Goal: Navigation & Orientation: Find specific page/section

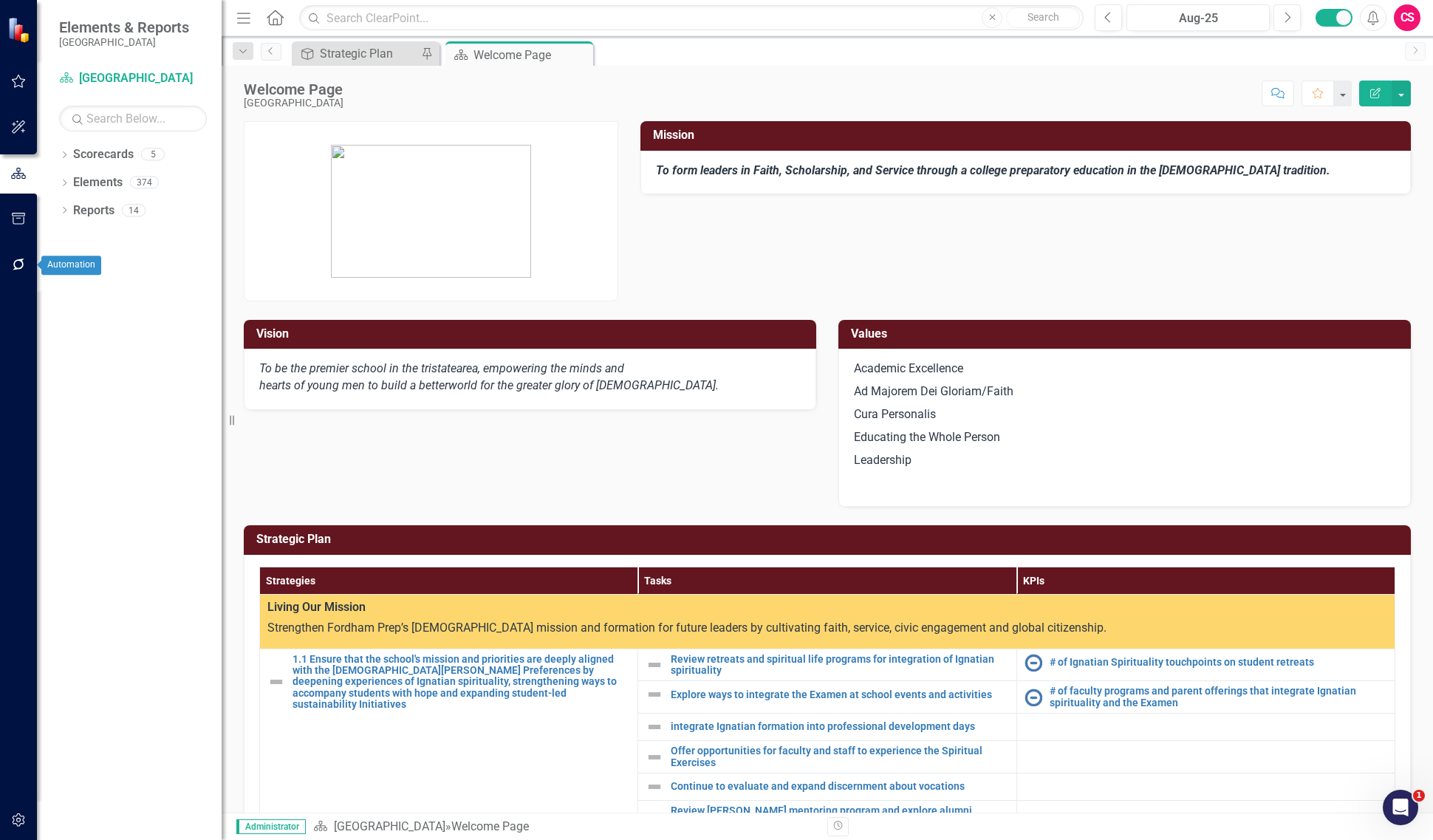
click at [22, 258] on icon "button" at bounding box center [19, 264] width 15 height 12
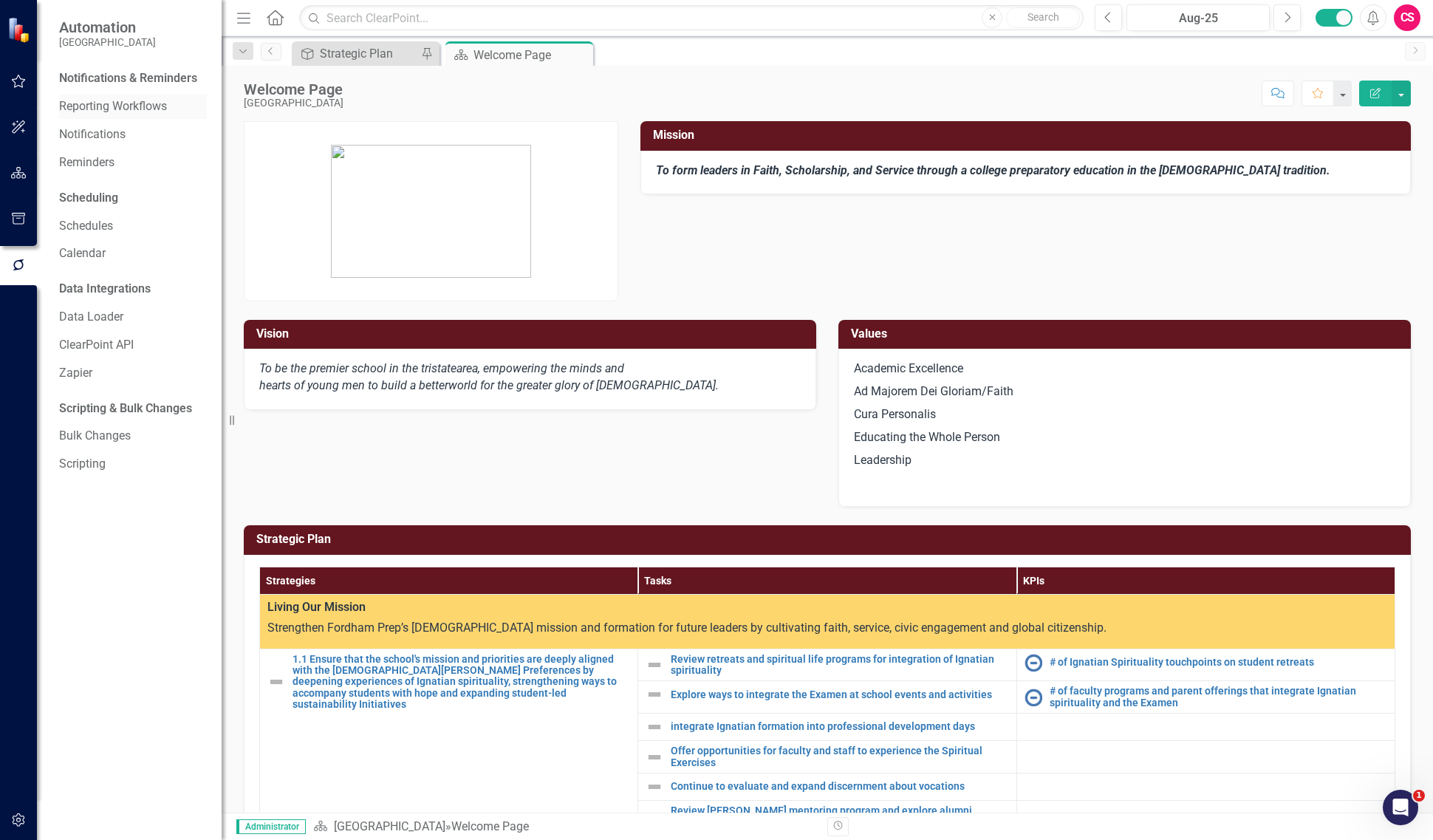
click at [140, 105] on link "Reporting Workflows" at bounding box center [133, 107] width 147 height 17
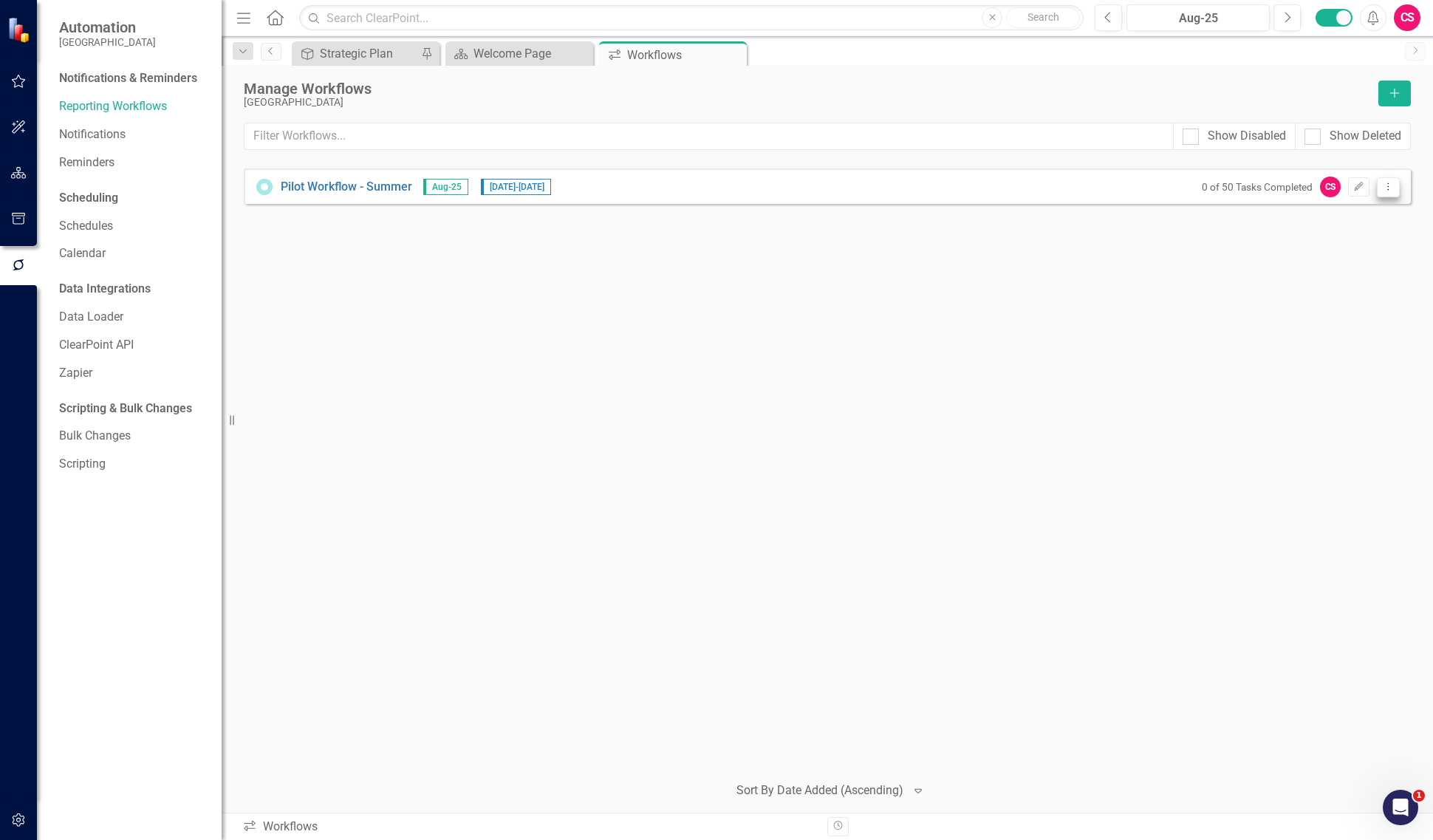
click at [1394, 191] on button "Dropdown Menu" at bounding box center [1388, 187] width 23 height 20
click at [1371, 207] on link "Preview Preview Workflow" at bounding box center [1330, 213] width 137 height 28
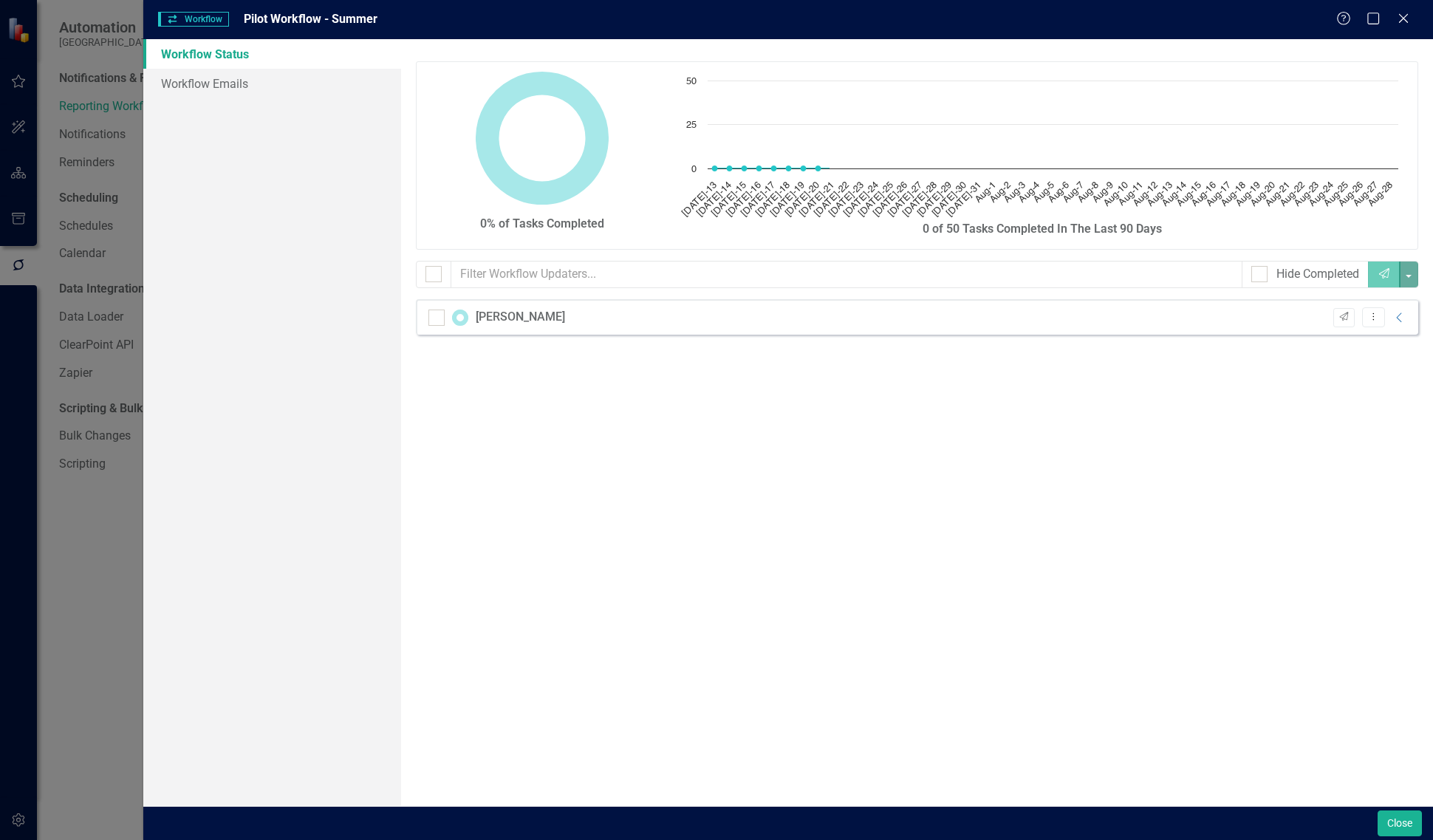
checkbox input "false"
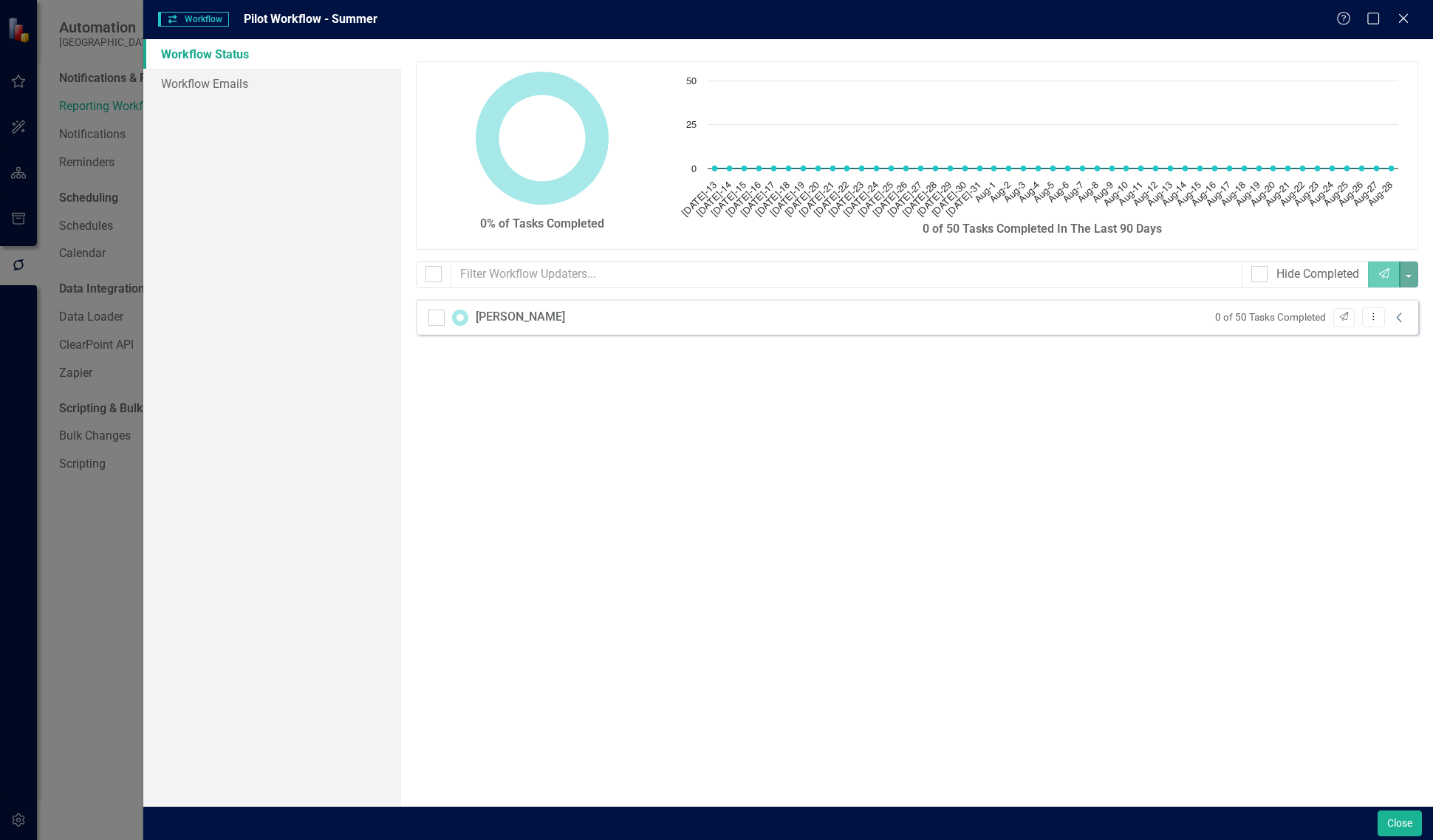
click at [1396, 320] on icon "Collapse" at bounding box center [1400, 318] width 15 height 12
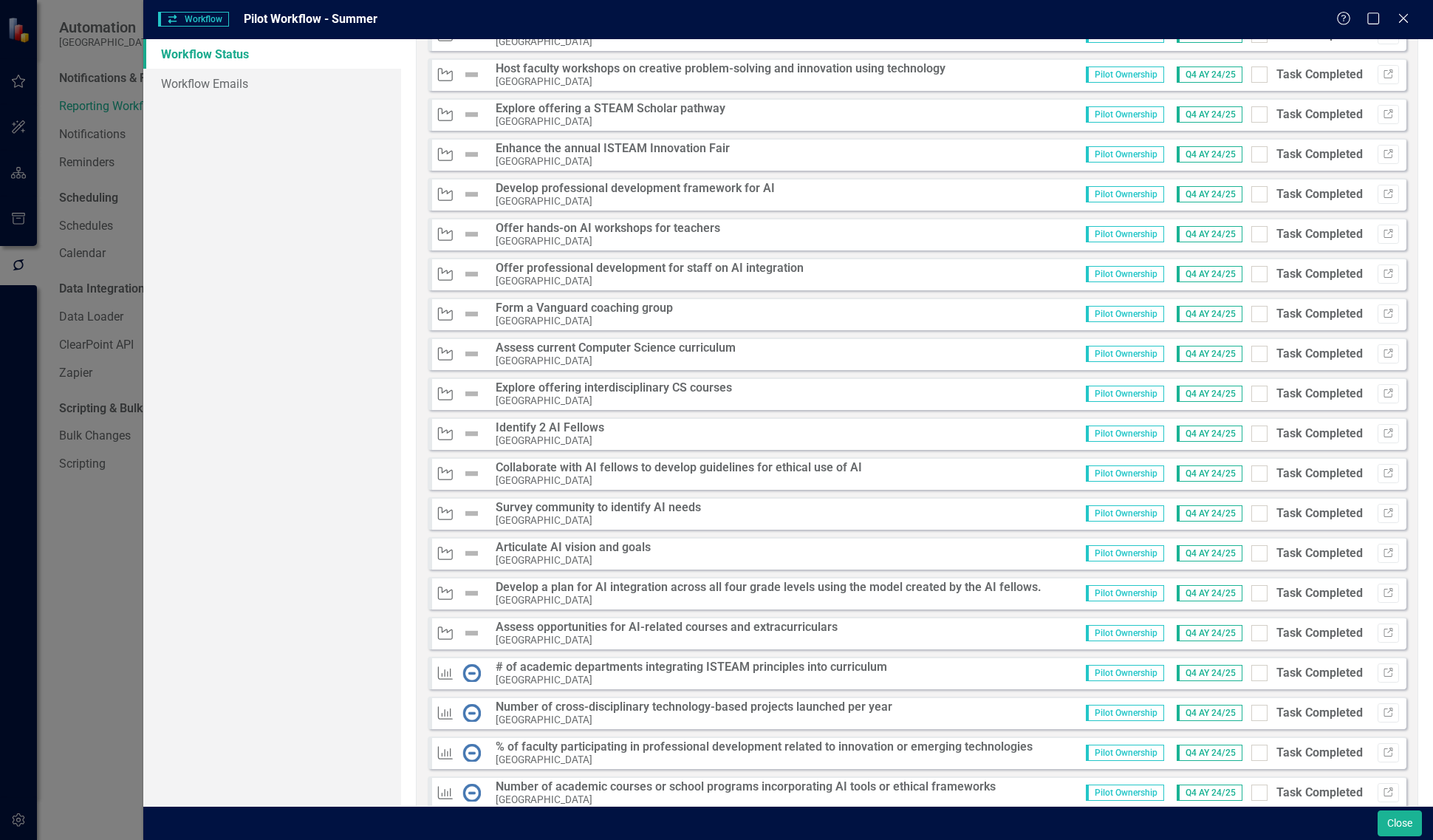
scroll to position [1568, 0]
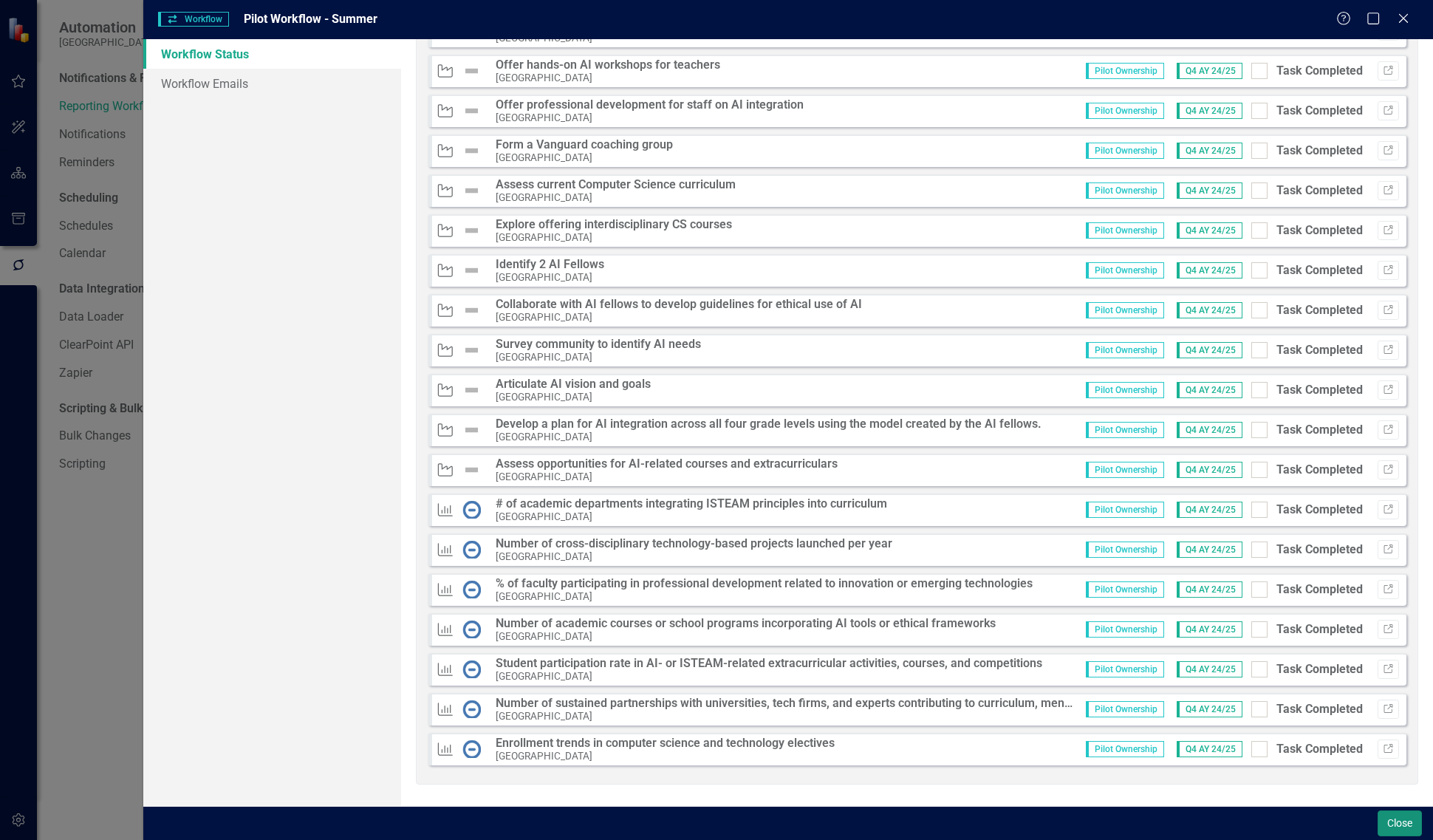
click at [1397, 818] on button "Close" at bounding box center [1400, 823] width 44 height 26
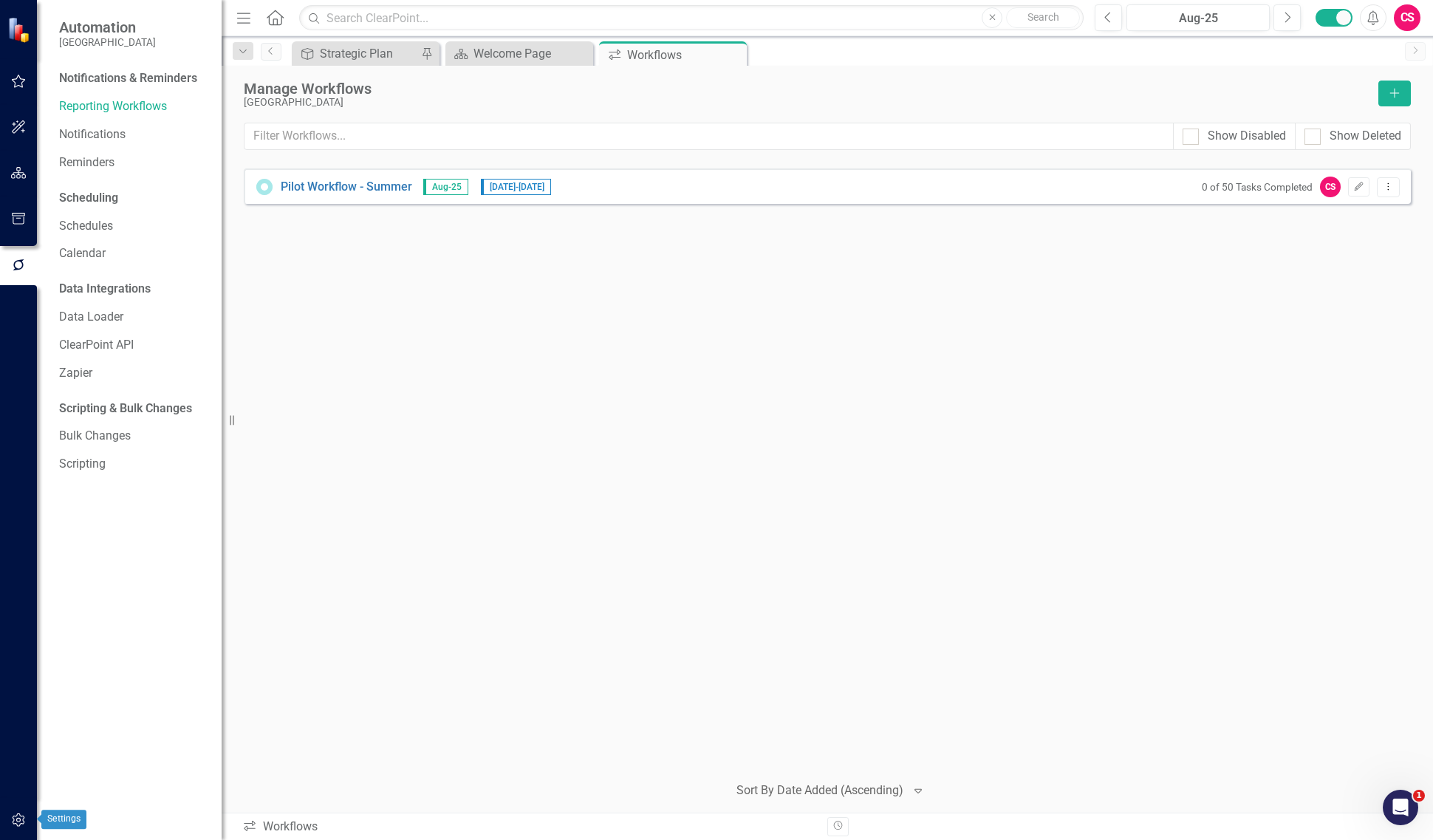
click at [12, 818] on icon "button" at bounding box center [18, 820] width 12 height 13
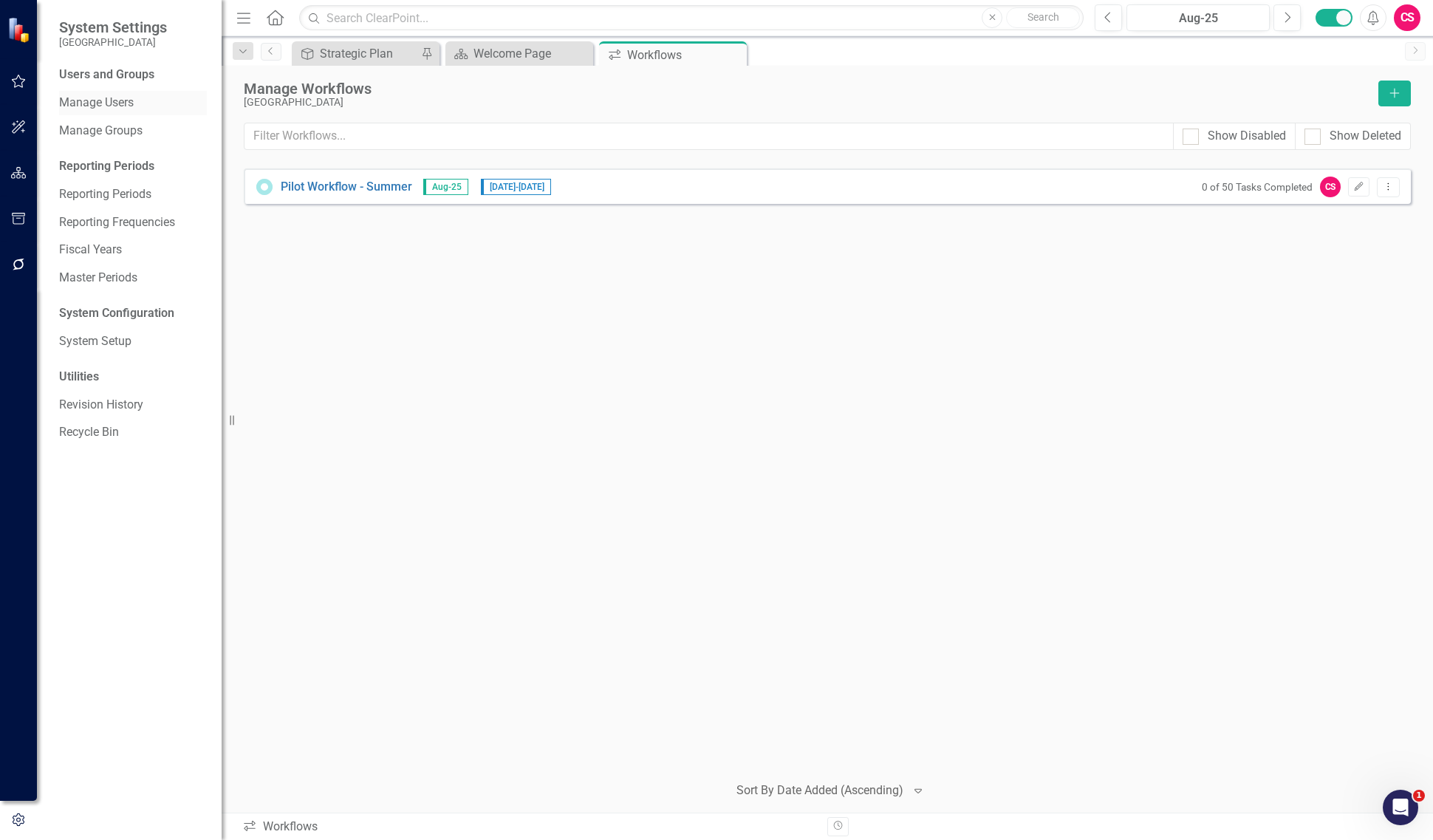
click at [130, 107] on link "Manage Users" at bounding box center [133, 103] width 147 height 17
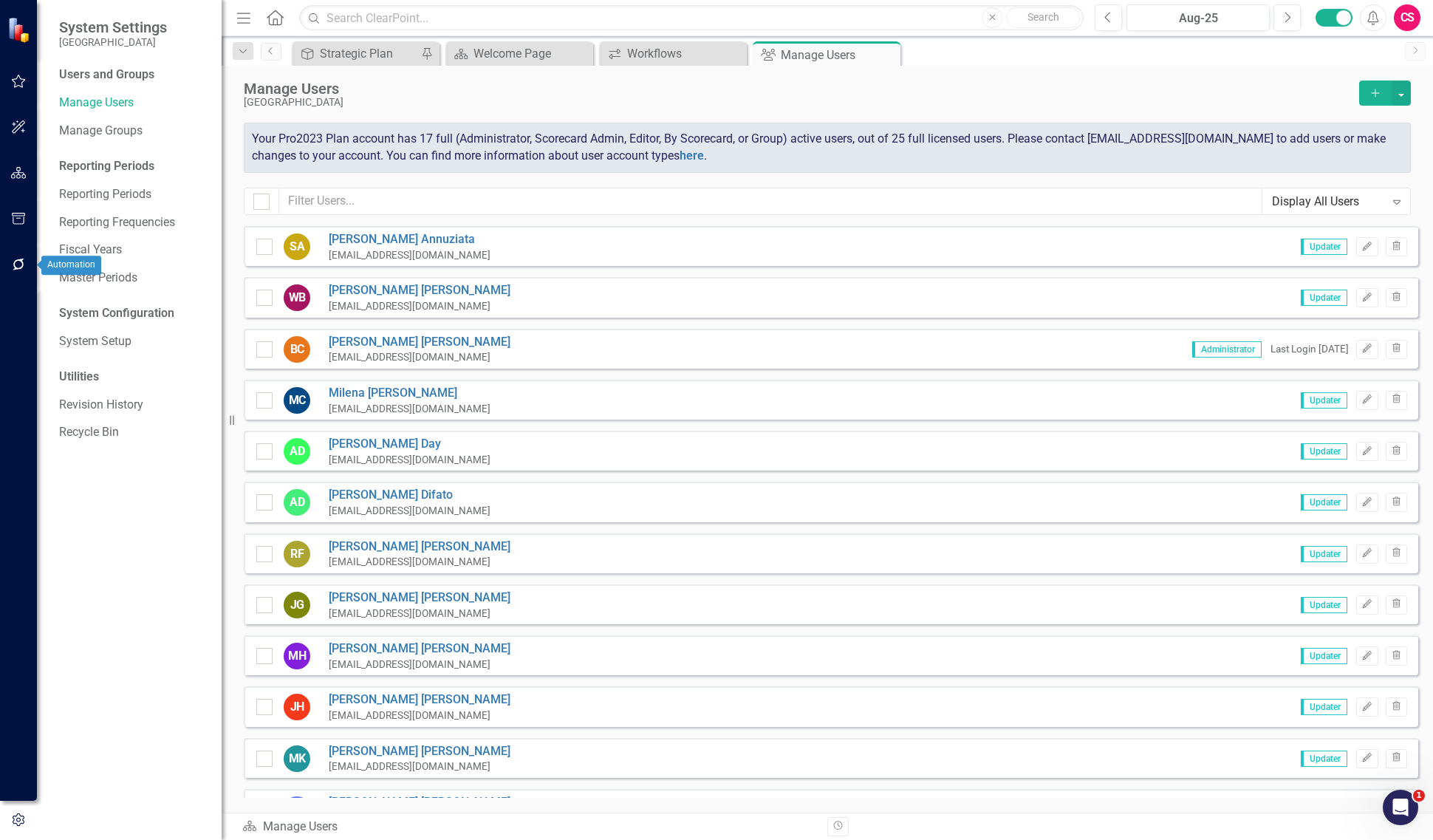
click at [26, 252] on button "button" at bounding box center [19, 265] width 33 height 31
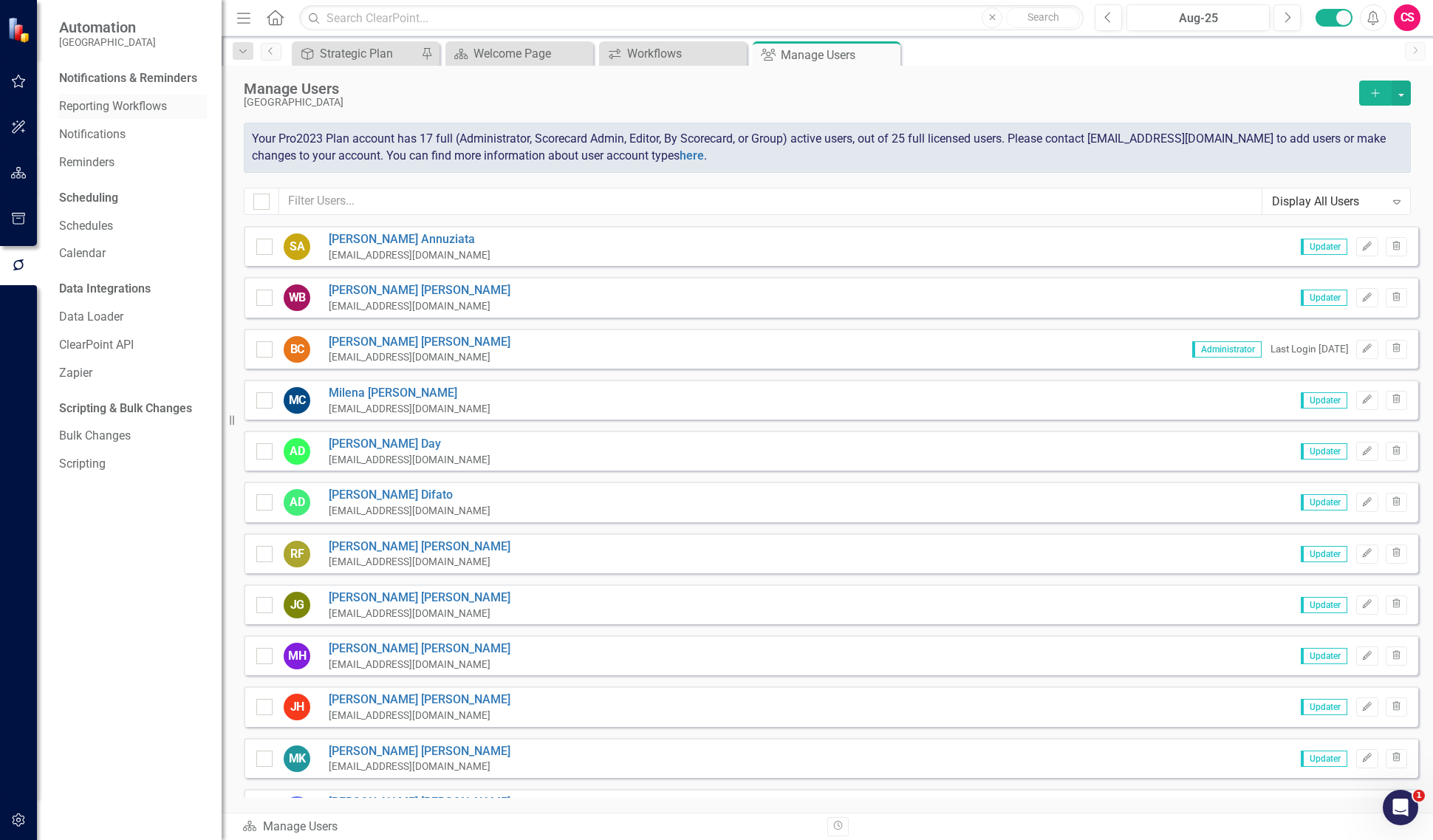
click at [130, 101] on link "Reporting Workflows" at bounding box center [133, 107] width 147 height 17
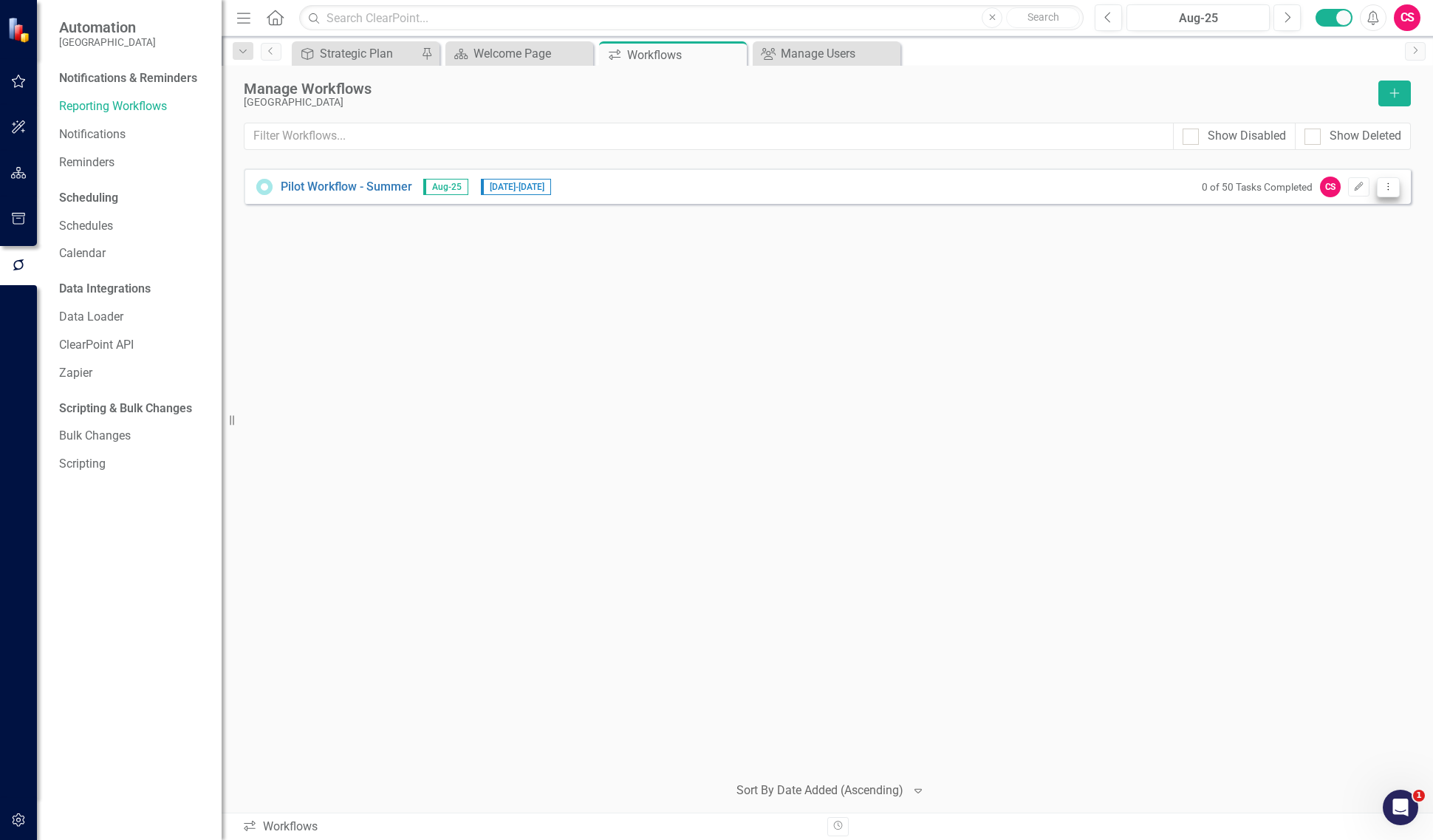
click at [1379, 190] on button "Dropdown Menu" at bounding box center [1388, 187] width 23 height 20
click at [1361, 189] on icon "Edit" at bounding box center [1359, 187] width 11 height 9
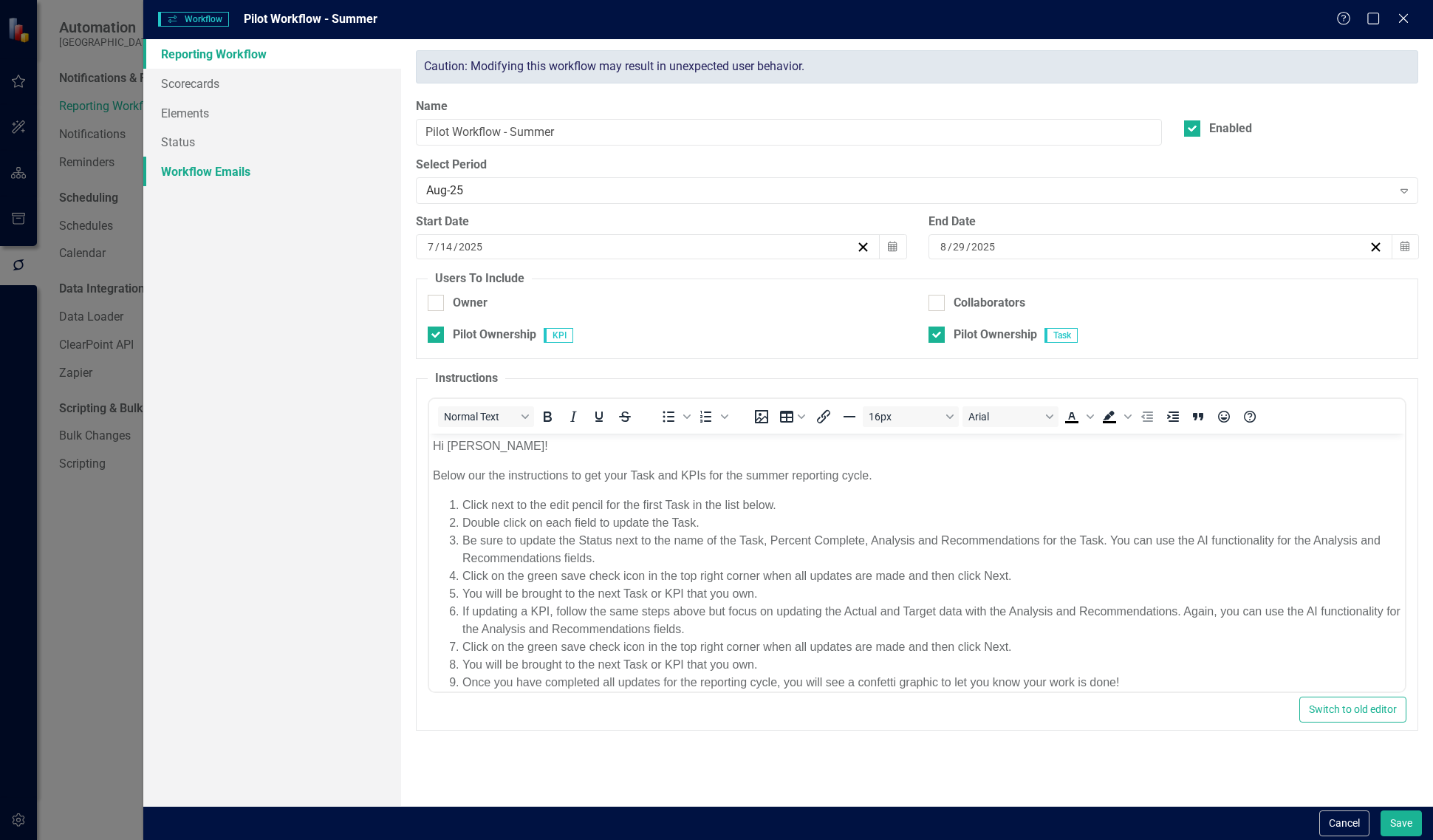
click at [288, 170] on link "Workflow Emails" at bounding box center [272, 171] width 257 height 29
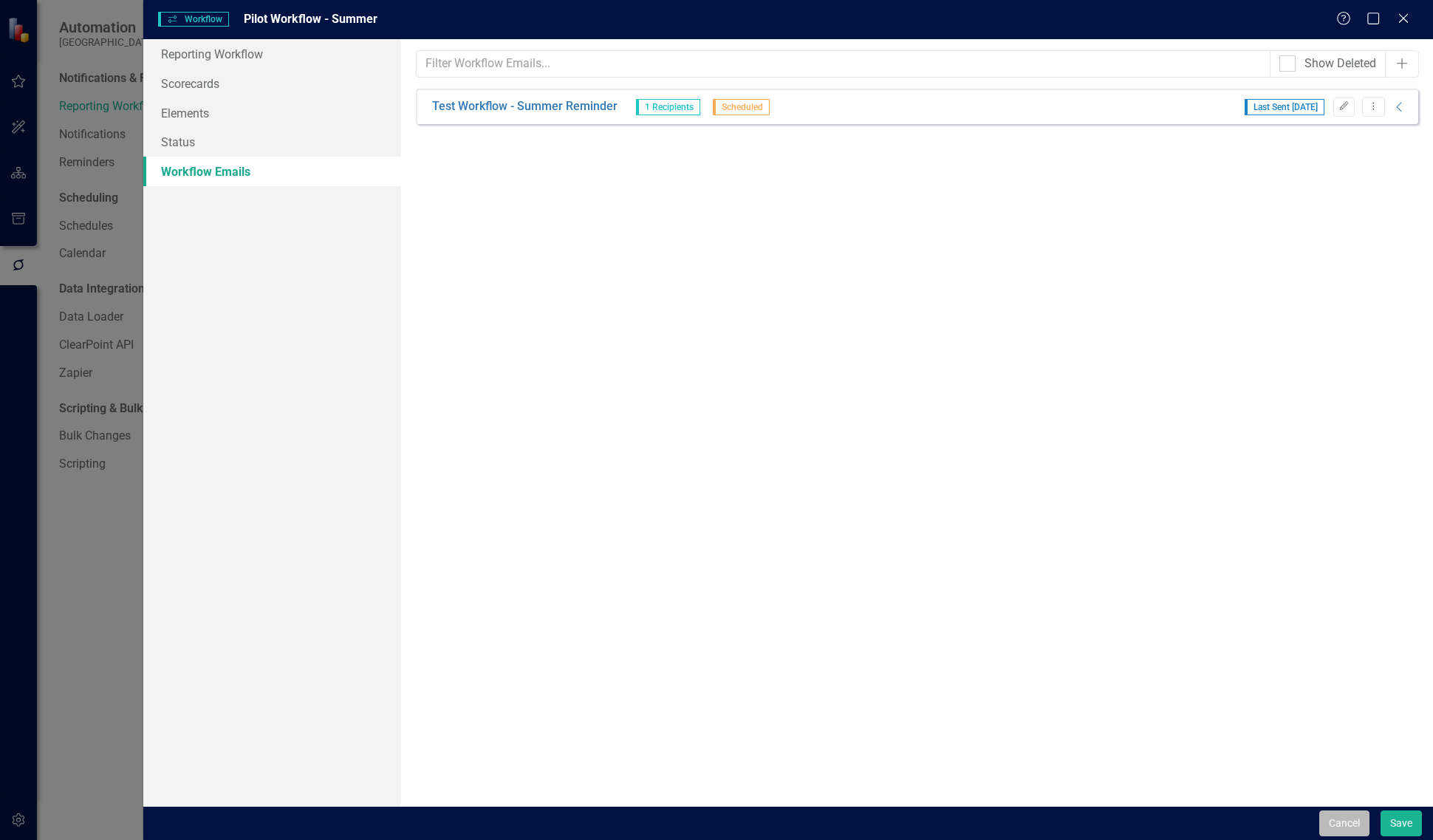
click at [1334, 817] on button "Cancel" at bounding box center [1344, 823] width 51 height 26
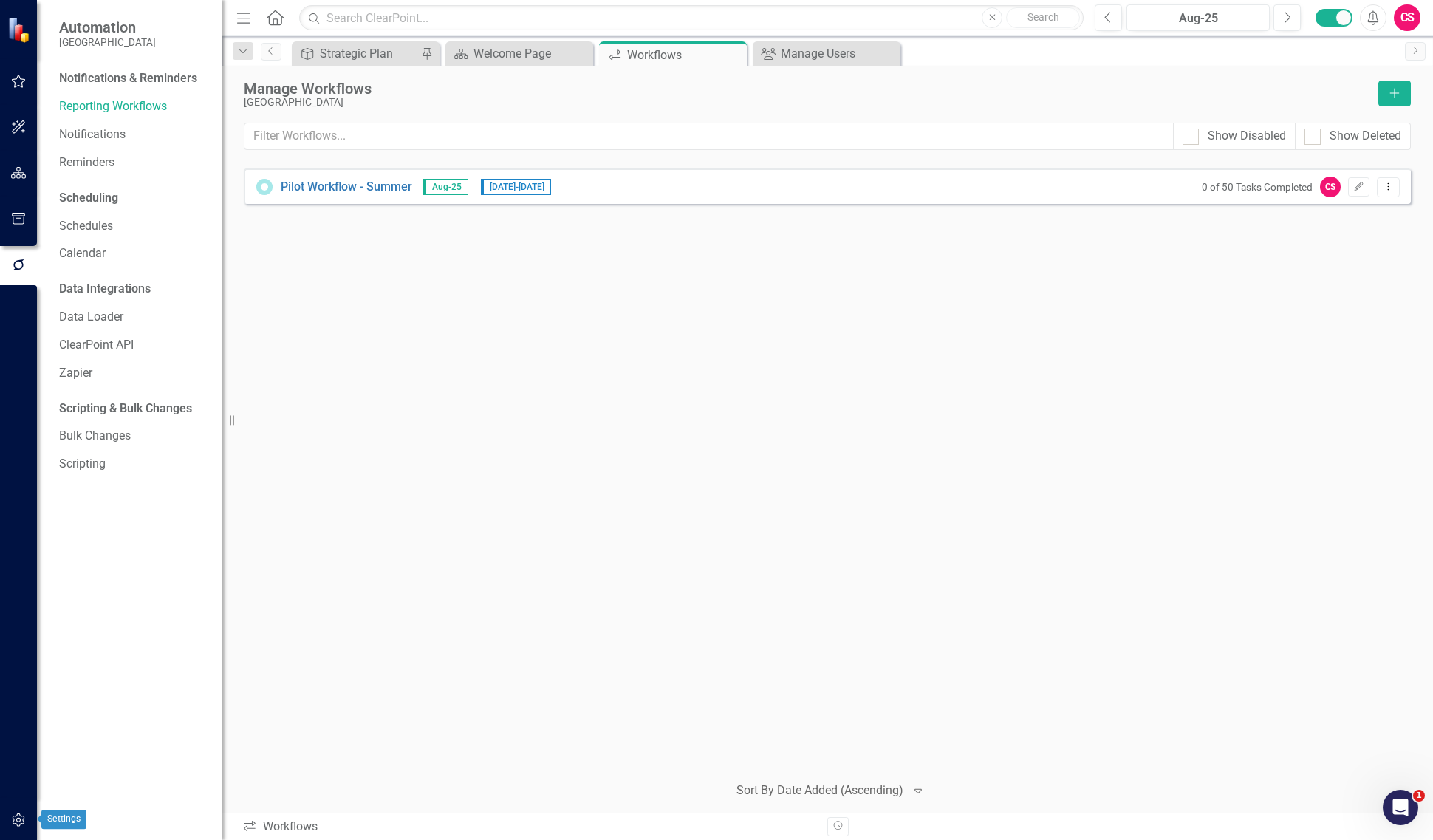
click at [16, 811] on button "button" at bounding box center [19, 820] width 33 height 31
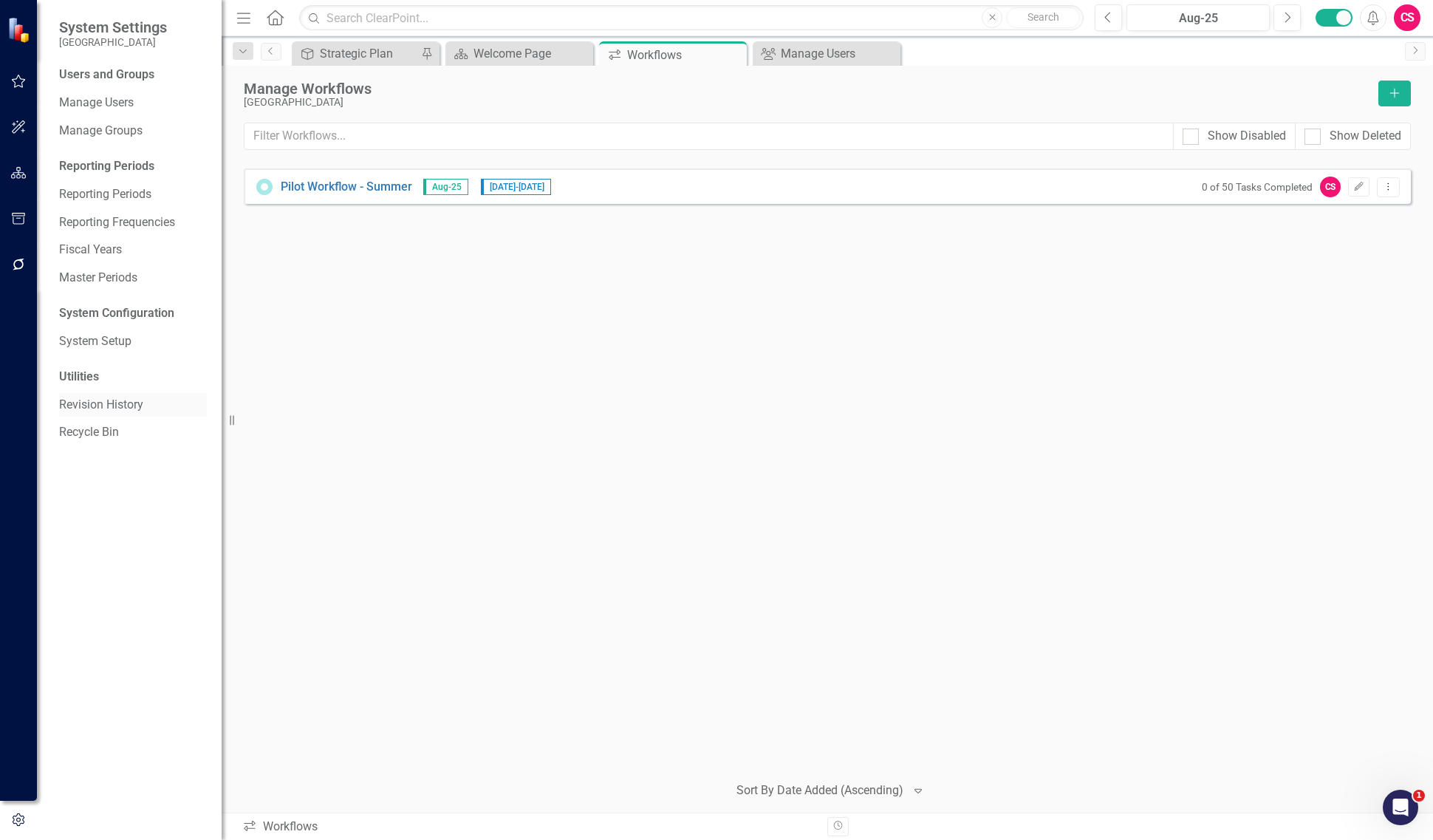
click at [112, 405] on link "Revision History" at bounding box center [133, 405] width 147 height 17
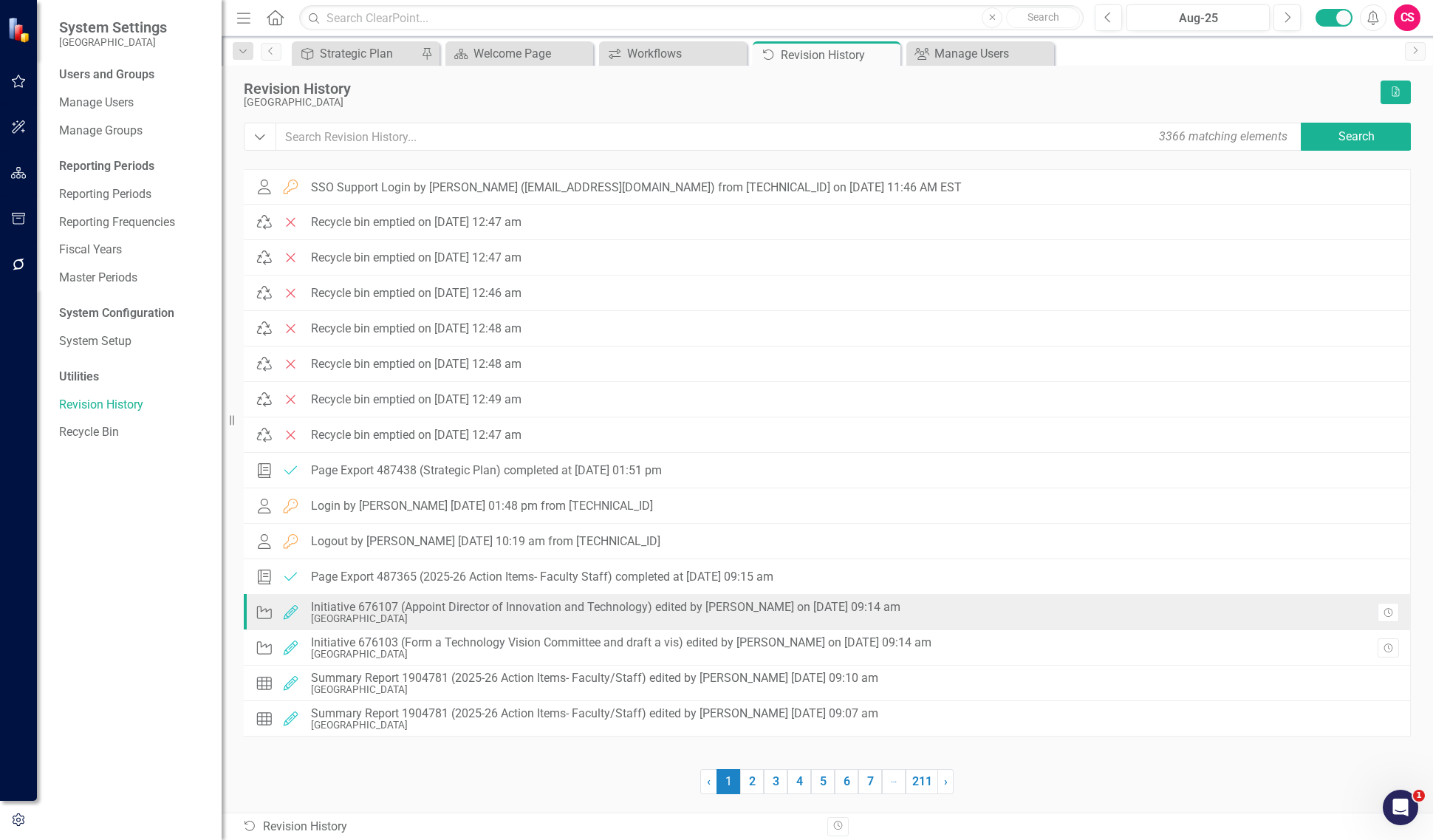
click at [495, 611] on div "Initiative 676107 (Appoint Director of Innovation and Technology) edited by [PE…" at bounding box center [605, 607] width 589 height 13
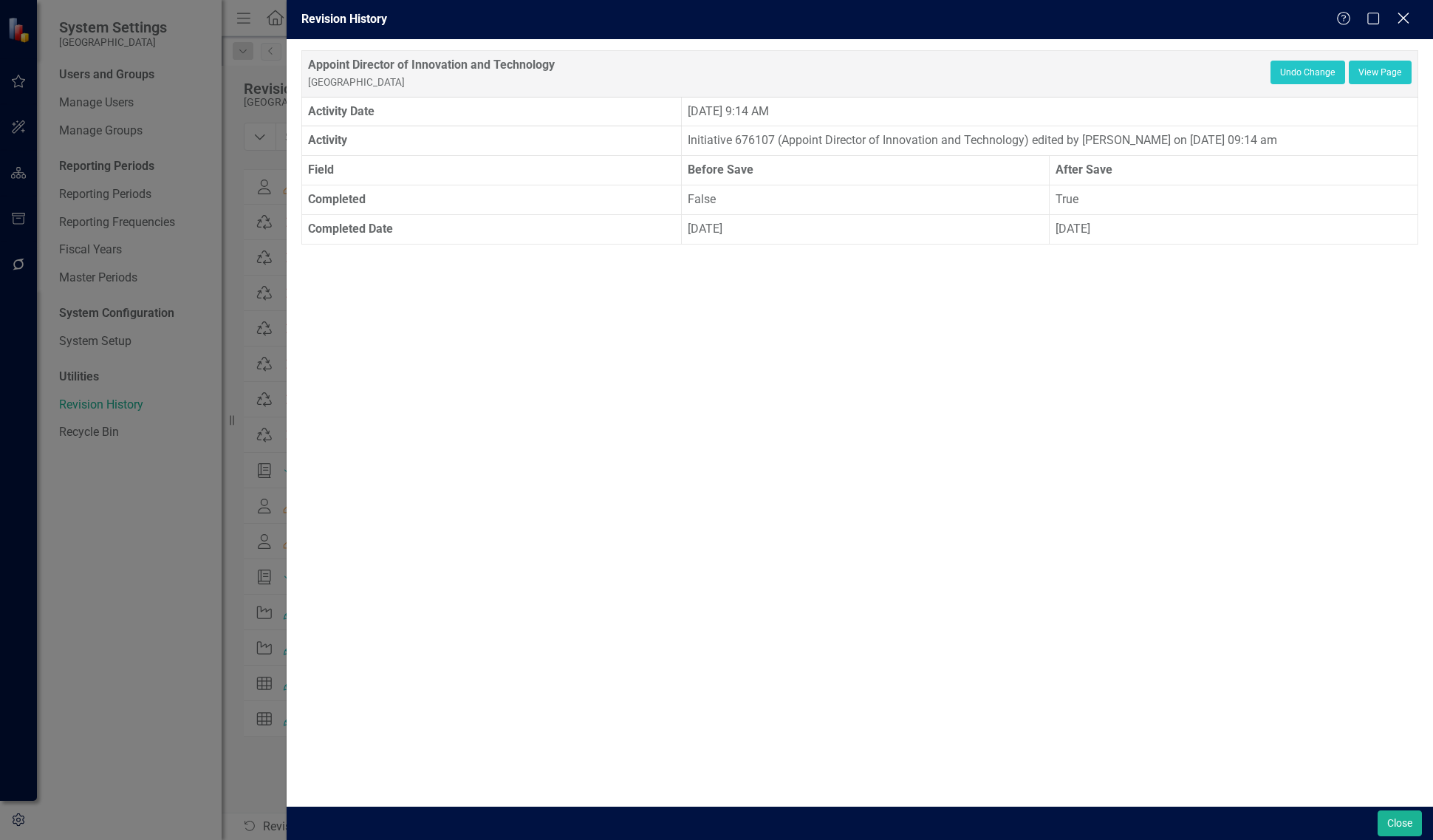
click at [1397, 28] on div "Close" at bounding box center [1403, 20] width 19 height 20
